Goal: Check status: Check status

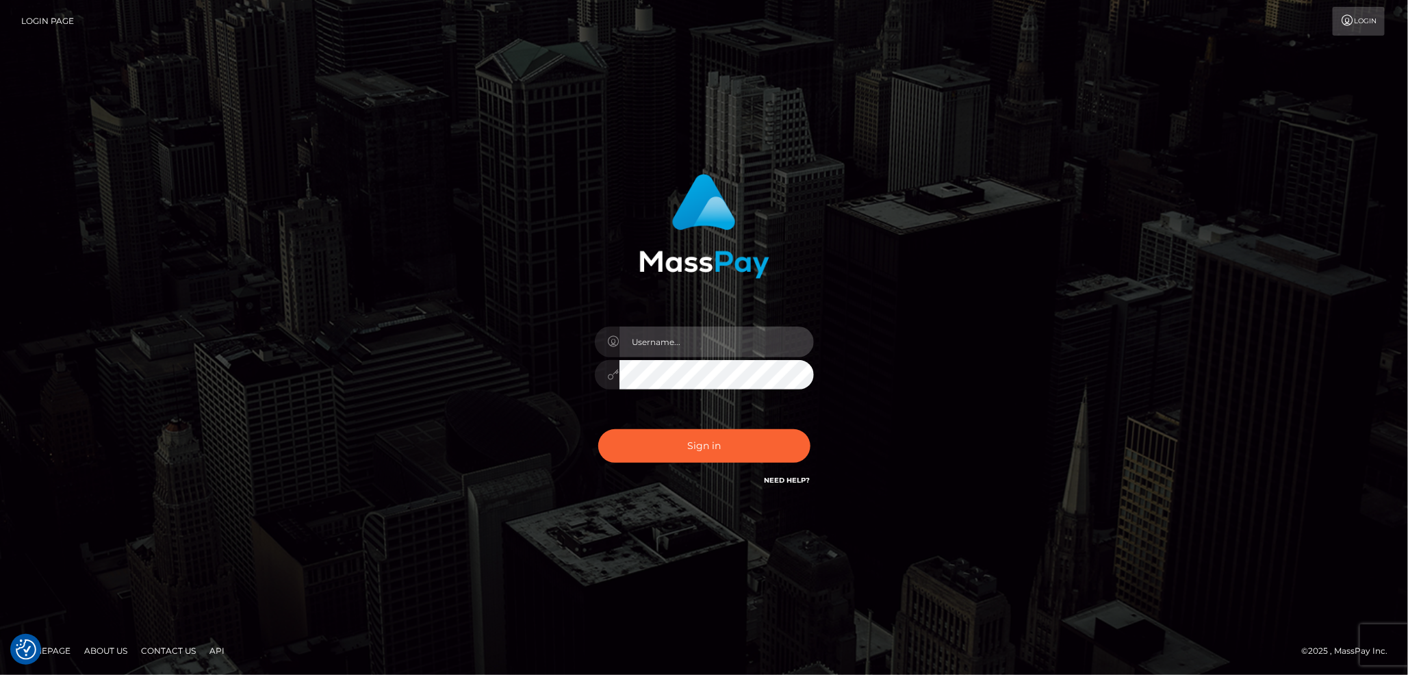
type input "lovely.ace"
click at [709, 487] on div "lovely.ace Sign in" at bounding box center [703, 331] width 359 height 335
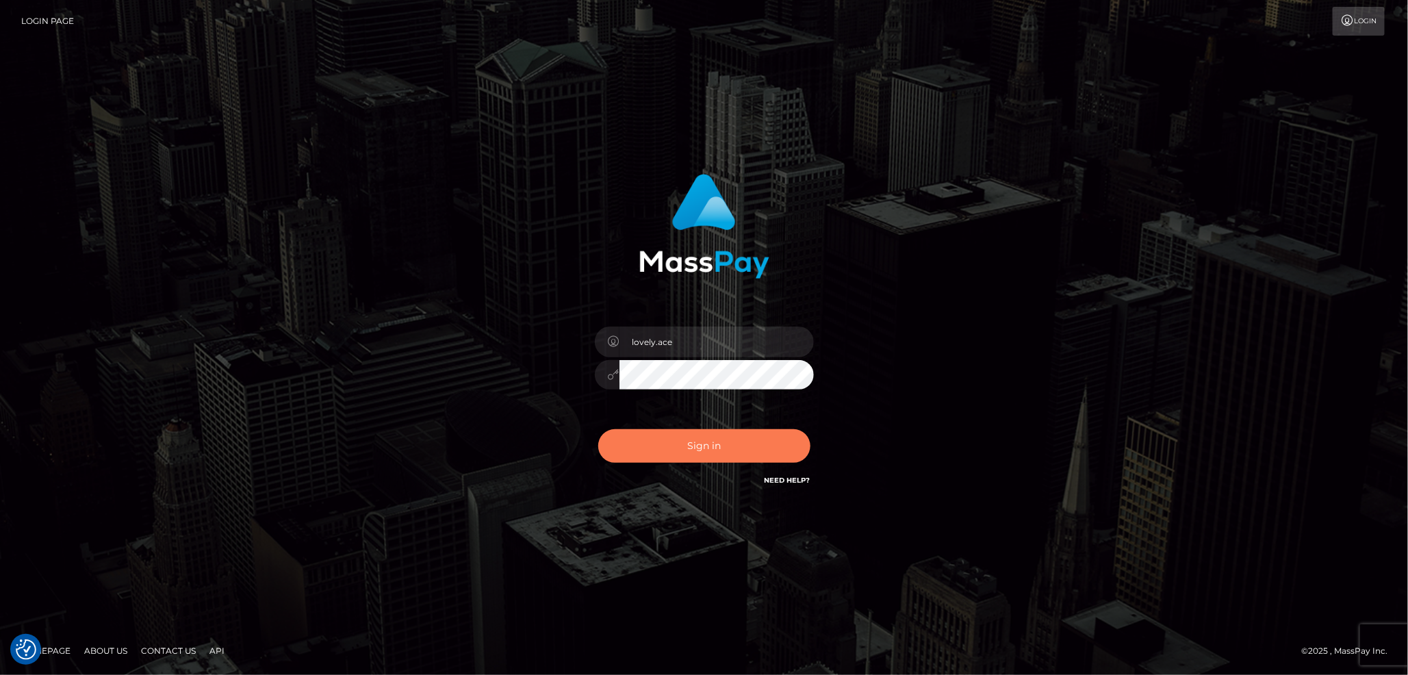
click at [716, 450] on button "Sign in" at bounding box center [704, 446] width 212 height 34
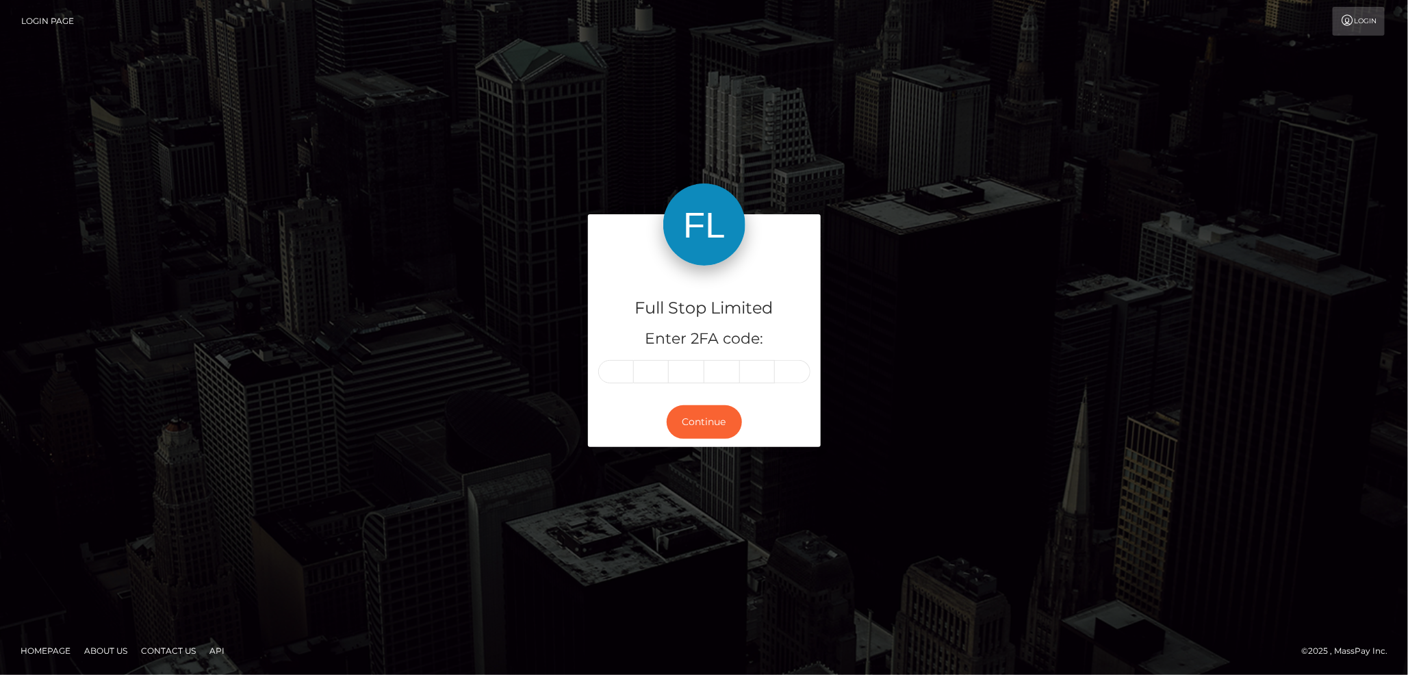
click at [614, 371] on input "text" at bounding box center [616, 371] width 36 height 23
type input "0"
type input "8"
type input "1"
type input "4"
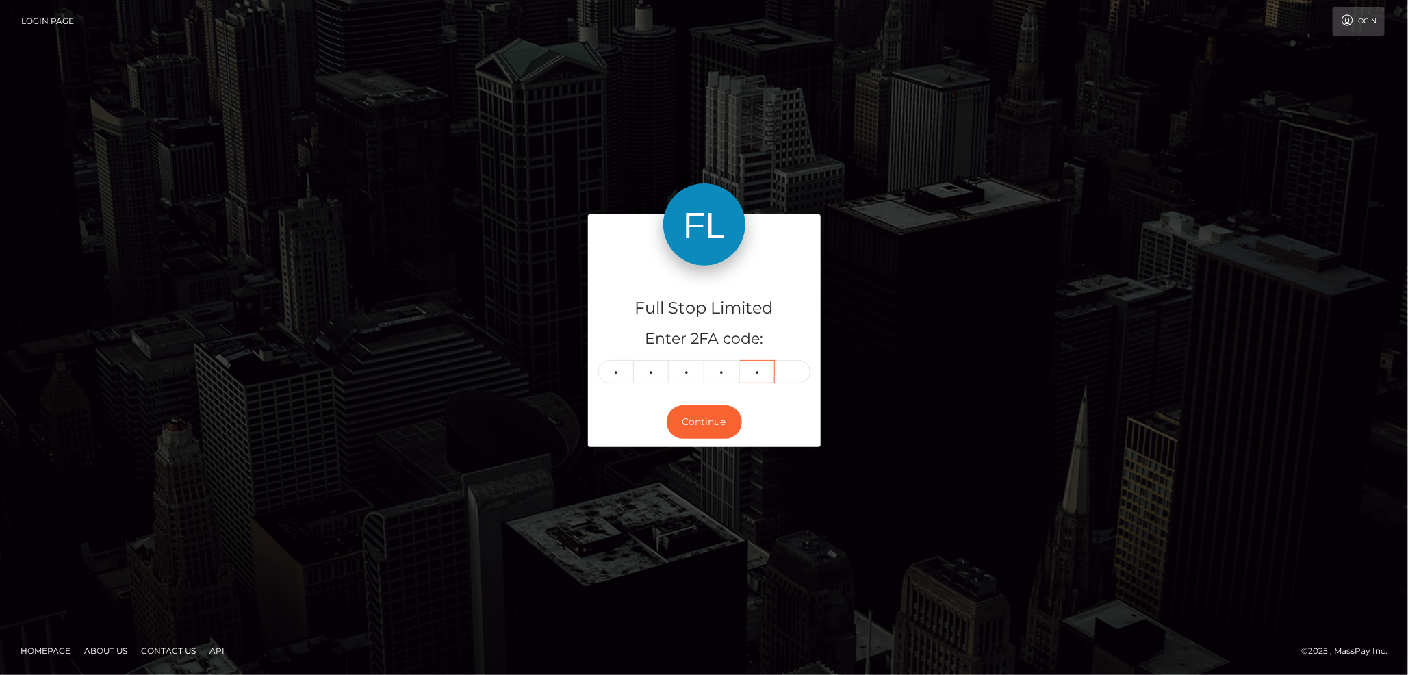
type input "3"
type input "0"
click at [699, 426] on button "Continue" at bounding box center [704, 422] width 75 height 34
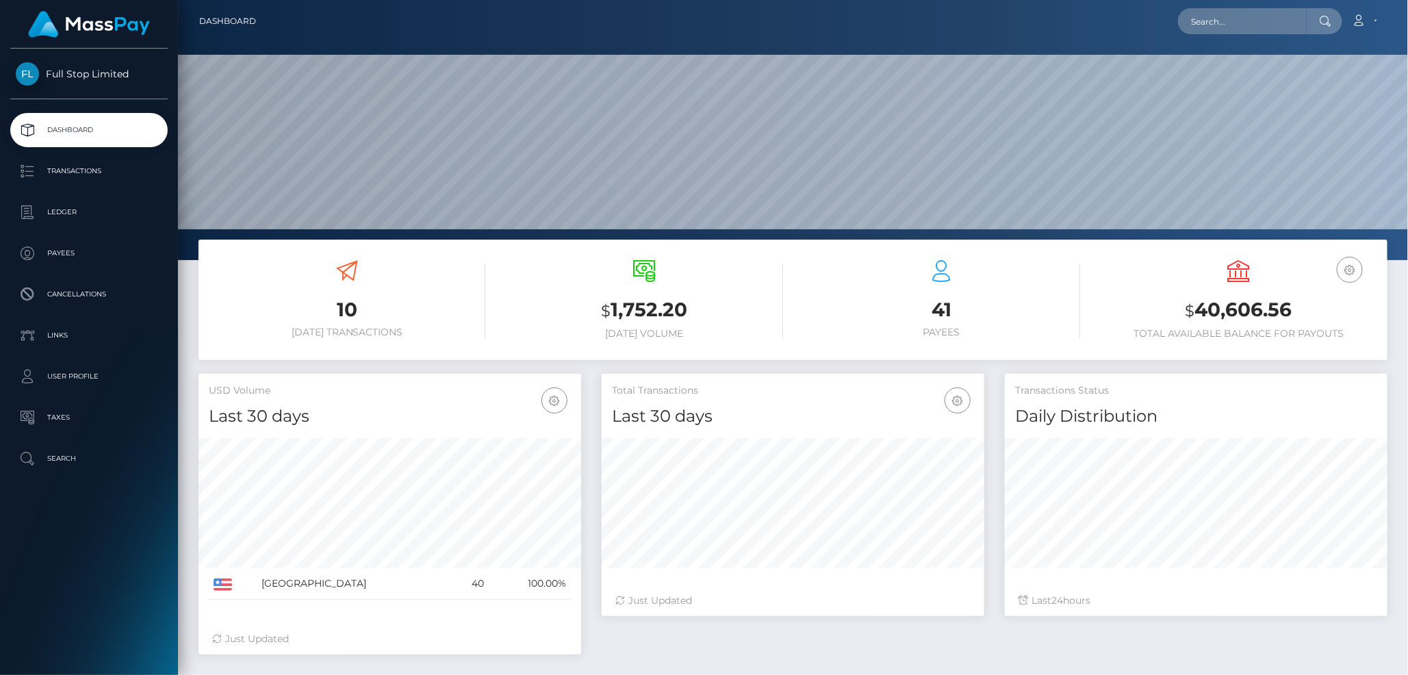
scroll to position [242, 383]
drag, startPoint x: 1311, startPoint y: 308, endPoint x: 1200, endPoint y: 315, distance: 111.1
click at [1200, 315] on h3 "$ 40,606.56" at bounding box center [1238, 310] width 276 height 28
copy h3 "40,606.56"
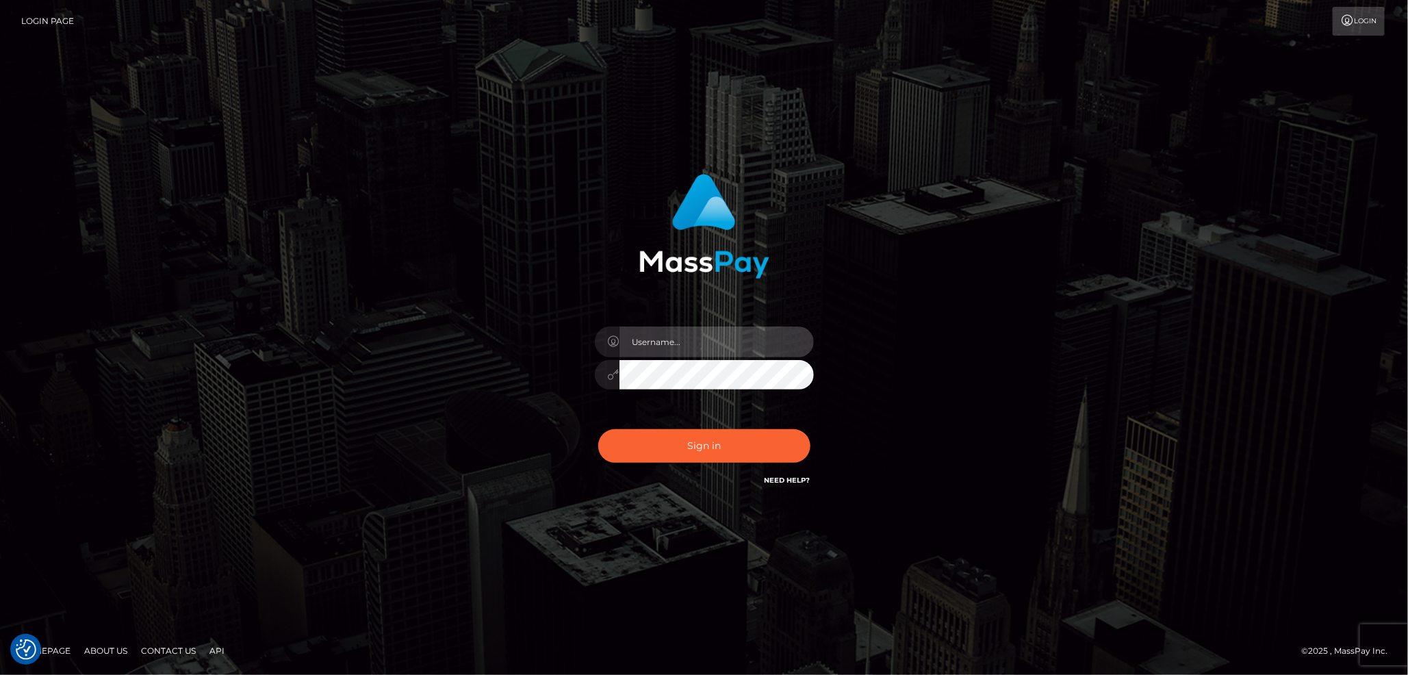
type input "lovely.ace"
drag, startPoint x: 847, startPoint y: 110, endPoint x: 997, endPoint y: 12, distance: 179.4
click at [849, 113] on div "lovely.ace" at bounding box center [704, 338] width 1408 height 554
